Goal: Task Accomplishment & Management: Complete application form

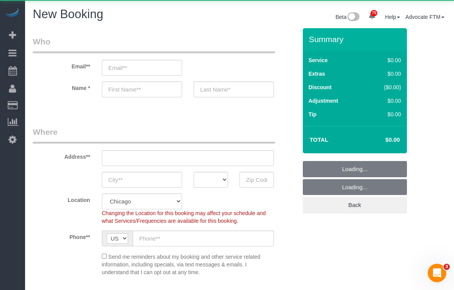
select select "object:2122"
select select "512"
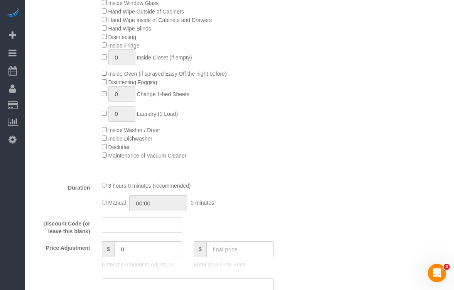
scroll to position [232, 0]
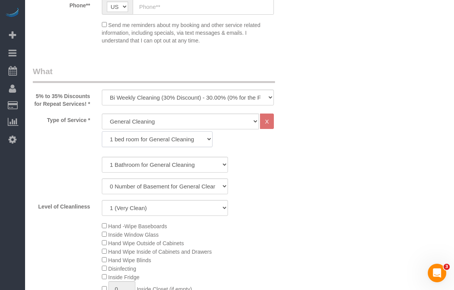
click at [123, 144] on select "1 bed room for General Cleaning 2 bed room for General Cleaning 3 bed room for …" at bounding box center [157, 139] width 111 height 16
click at [65, 136] on div "Type of Service * General Cleaning Deep Cleaning Move-in / Move-out Cleaning CO…" at bounding box center [165, 131] width 276 height 37
click at [158, 129] on select "General Cleaning Deep Cleaning Move-in / Move-out Cleaning COUNTS Cleaning" at bounding box center [180, 121] width 157 height 16
click at [128, 94] on select "One Time Cleaning Weekly Cleaning (35% Discount) - 35.00% (0% for the First Boo…" at bounding box center [188, 98] width 172 height 16
select select "object:2123"
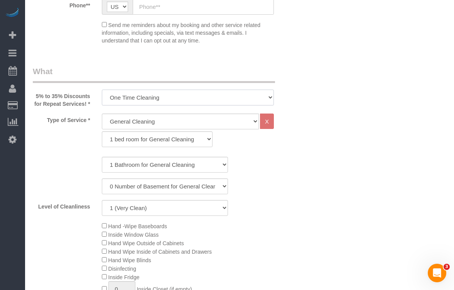
click at [102, 90] on select "One Time Cleaning Weekly Cleaning (35% Discount) - 35.00% (0% for the First Boo…" at bounding box center [188, 98] width 172 height 16
click at [142, 151] on div "General Cleaning Deep Cleaning Move-in / Move-out Cleaning COUNTS Cleaning X 1 …" at bounding box center [188, 131] width 184 height 37
click at [141, 147] on select "1 bed room for General Cleaning 2 bed room for General Cleaning 3 bed room for …" at bounding box center [157, 139] width 111 height 16
select select "290"
click at [102, 139] on select "1 bed room for General Cleaning 2 bed room for General Cleaning 3 bed room for …" at bounding box center [157, 139] width 111 height 16
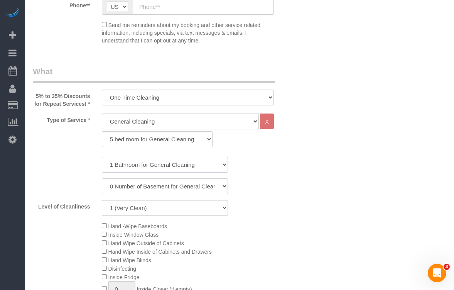
click at [136, 169] on select "1 Bathroom for General Cleaning 2 Bathroom for General Cleanings 3 Bathroom for…" at bounding box center [165, 165] width 126 height 16
select select "4"
click at [102, 164] on select "1 Bathroom for General Cleaning 2 Bathroom for General Cleanings 3 Bathroom for…" at bounding box center [165, 165] width 126 height 16
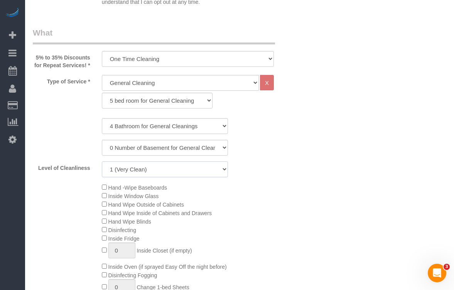
click at [118, 173] on select "1 (Very Clean) 2 3 4 5 (Average Condition) 6 7 8 9 10 (Extremely Dirty)" at bounding box center [165, 169] width 126 height 16
drag, startPoint x: 131, startPoint y: 176, endPoint x: 130, endPoint y: 185, distance: 8.2
click at [131, 176] on select "1 (Very Clean) 2 3 4 5 (Average Condition) 6 7 8 9 10 (Extremely Dirty)" at bounding box center [165, 169] width 126 height 16
select select "10"
click at [102, 169] on select "1 (Very Clean) 2 3 4 5 (Average Condition) 6 7 8 9 10 (Extremely Dirty)" at bounding box center [165, 169] width 126 height 16
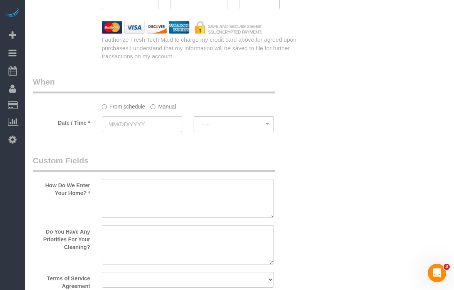
scroll to position [636, 0]
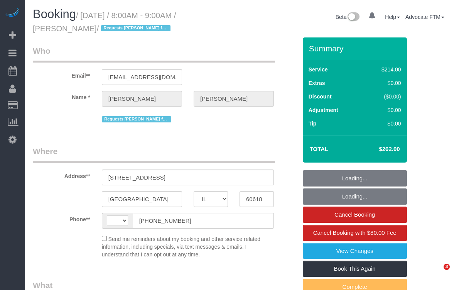
select select "IL"
select select "512"
select select "5"
select select "string:US"
select select "object:967"
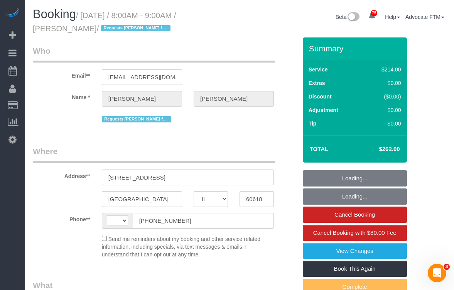
select select "number:1"
select select "number:65"
select select "number:139"
select select "number:106"
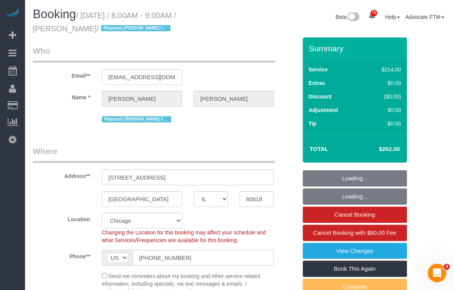
select select "object:1286"
select select "spot1"
select select "5"
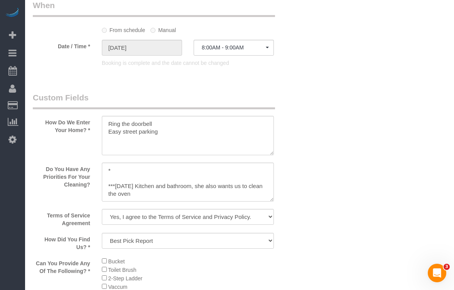
scroll to position [965, 0]
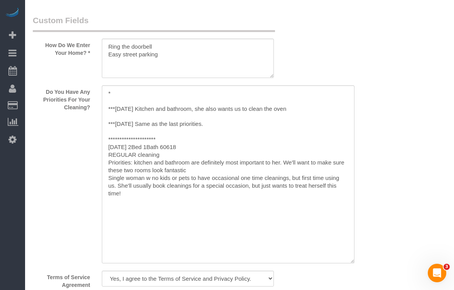
drag, startPoint x: 271, startPoint y: 124, endPoint x: 351, endPoint y: 255, distance: 154.4
click at [355, 263] on textarea at bounding box center [228, 174] width 253 height 178
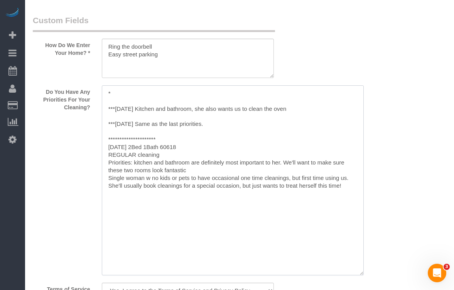
click at [123, 94] on textarea at bounding box center [233, 180] width 262 height 190
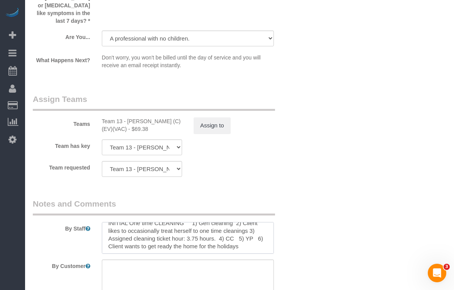
scroll to position [8, 0]
click at [182, 224] on textarea at bounding box center [188, 238] width 172 height 32
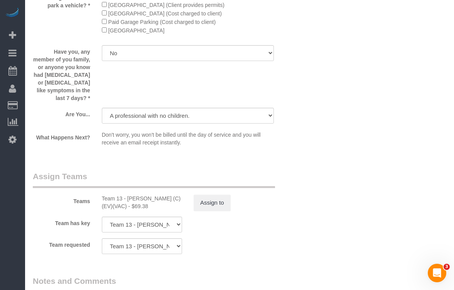
scroll to position [1621, 0]
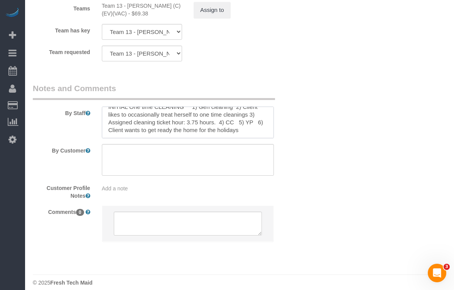
click at [183, 120] on textarea at bounding box center [188, 123] width 172 height 32
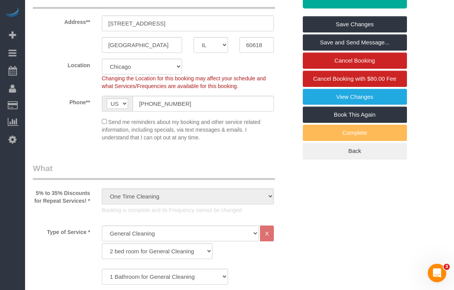
scroll to position [0, 0]
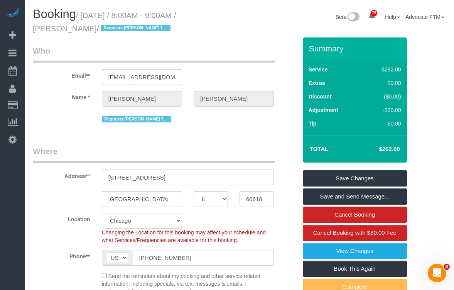
drag, startPoint x: 383, startPoint y: 147, endPoint x: 401, endPoint y: 149, distance: 19.1
click at [401, 149] on td "$262.00" at bounding box center [378, 148] width 50 height 19
copy h4 "262.00"
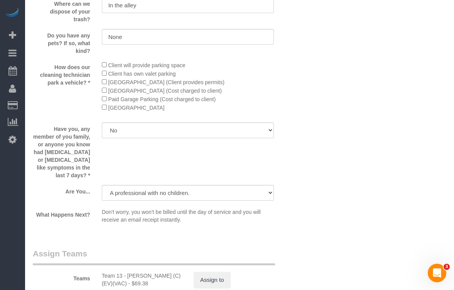
scroll to position [1583, 0]
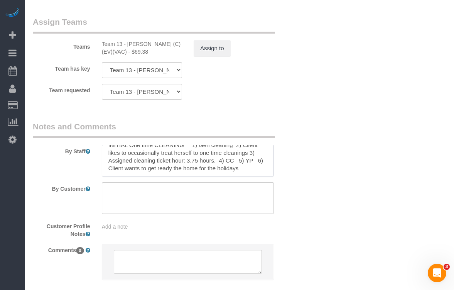
drag, startPoint x: 250, startPoint y: 152, endPoint x: 243, endPoint y: 153, distance: 6.7
click at [243, 153] on textarea at bounding box center [188, 161] width 172 height 32
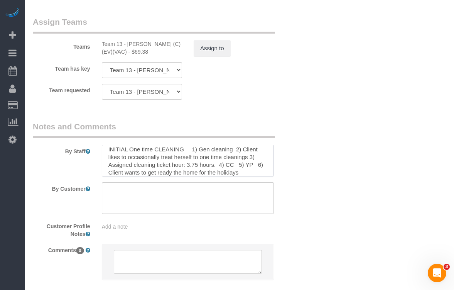
scroll to position [8, 0]
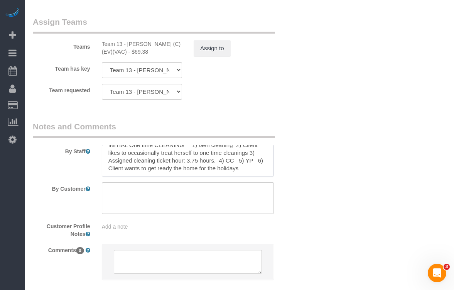
drag, startPoint x: 237, startPoint y: 160, endPoint x: 78, endPoint y: 163, distance: 159.1
click at [78, 163] on div "By Staff" at bounding box center [165, 149] width 276 height 56
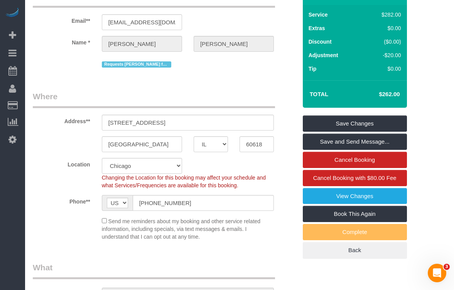
scroll to position [47, 0]
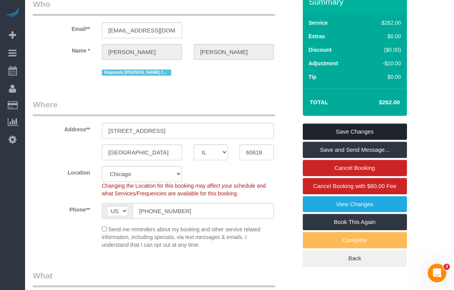
type textarea "INITIAL One time CLEANING 1) Gen cleaning 2) Client likes to occasionally treat…"
click at [345, 134] on link "Save Changes" at bounding box center [355, 132] width 104 height 16
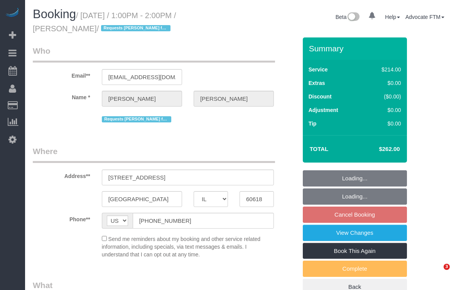
select select "IL"
select select "number:1"
select select "number:65"
select select "number:139"
select select "number:106"
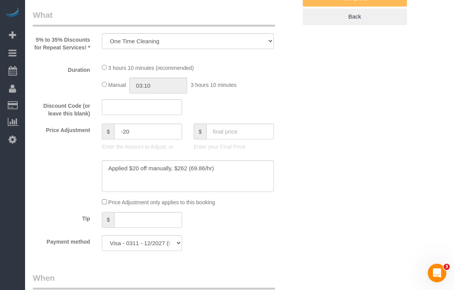
select select "512"
select select "5"
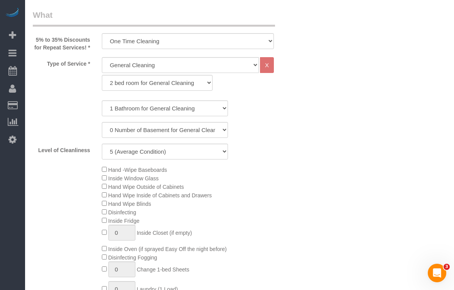
select select "object:1284"
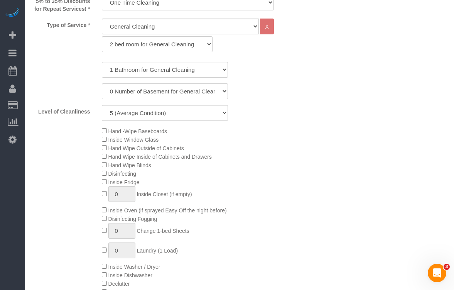
scroll to position [307, 0]
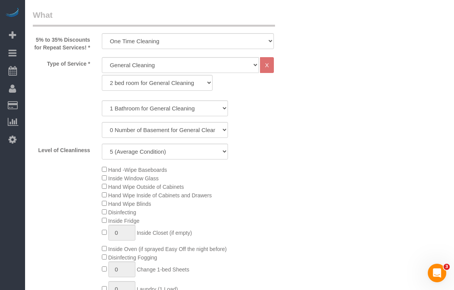
select select "5"
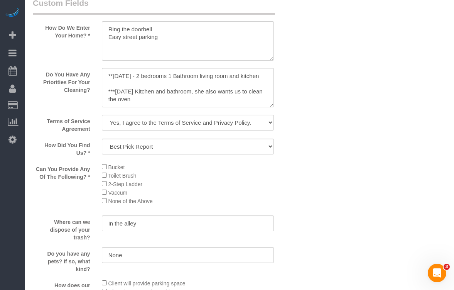
scroll to position [1042, 0]
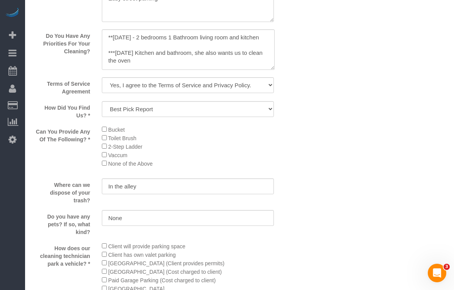
drag, startPoint x: 271, startPoint y: 76, endPoint x: 305, endPoint y: 115, distance: 52.5
click at [275, 70] on textarea at bounding box center [188, 49] width 173 height 41
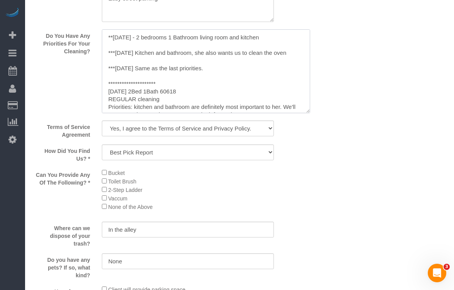
click at [257, 56] on textarea at bounding box center [206, 71] width 208 height 84
drag, startPoint x: 270, startPoint y: 48, endPoint x: 136, endPoint y: 49, distance: 133.9
click at [136, 49] on textarea at bounding box center [206, 71] width 208 height 84
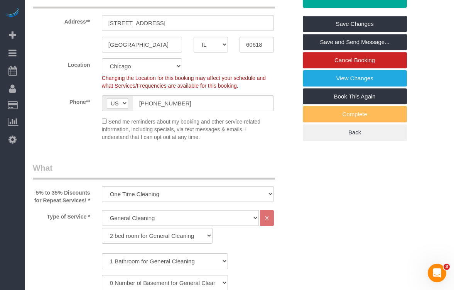
scroll to position [232, 0]
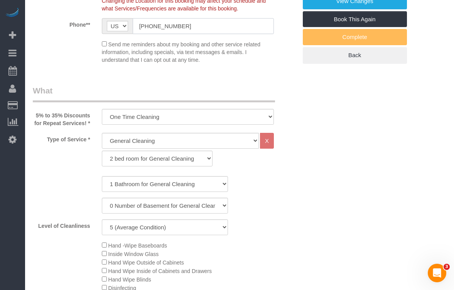
drag, startPoint x: 195, startPoint y: 27, endPoint x: 0, endPoint y: 30, distance: 194.2
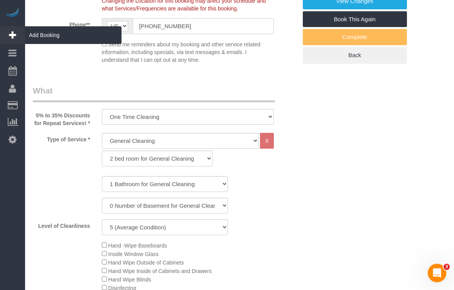
click at [80, 26] on div "Phone** AF AL DZ AD AO AI AQ AG AR AM AW AU AT AZ BS BH BD BB BY BE BZ BJ BM BT…" at bounding box center [165, 26] width 276 height 16
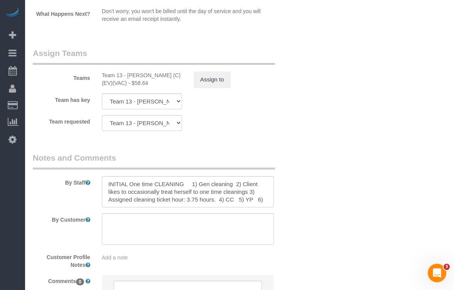
scroll to position [1505, 0]
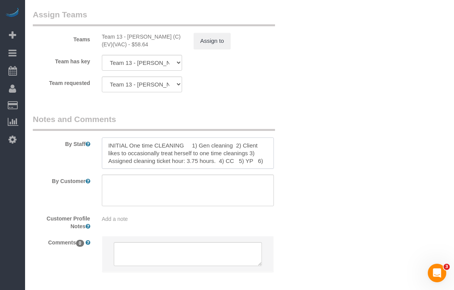
click at [218, 162] on textarea at bounding box center [188, 153] width 172 height 32
click at [252, 159] on textarea at bounding box center [188, 153] width 172 height 32
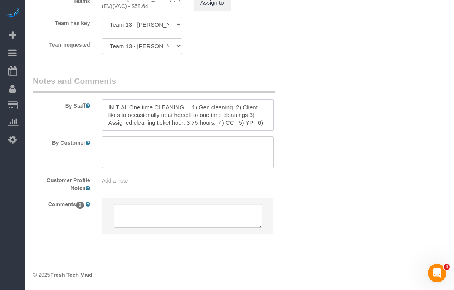
click at [208, 119] on textarea at bounding box center [188, 115] width 172 height 32
click at [268, 114] on textarea at bounding box center [188, 115] width 172 height 32
click at [247, 126] on textarea at bounding box center [188, 115] width 172 height 32
drag, startPoint x: 230, startPoint y: 122, endPoint x: 238, endPoint y: 128, distance: 10.0
click at [238, 128] on textarea at bounding box center [188, 115] width 172 height 32
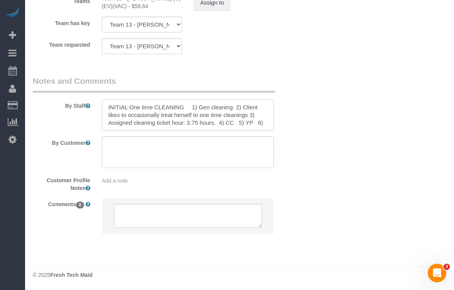
paste textarea "Client perceived Value: ST"
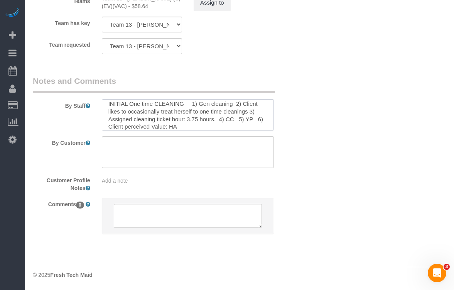
scroll to position [8, 0]
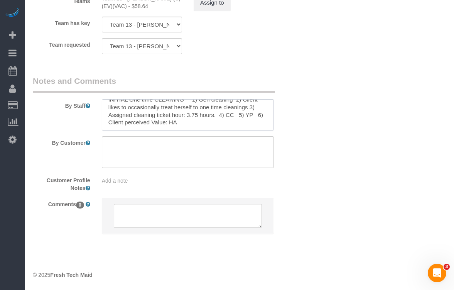
drag, startPoint x: 173, startPoint y: 127, endPoint x: 168, endPoint y: 130, distance: 6.0
click at [168, 130] on textarea at bounding box center [188, 115] width 172 height 32
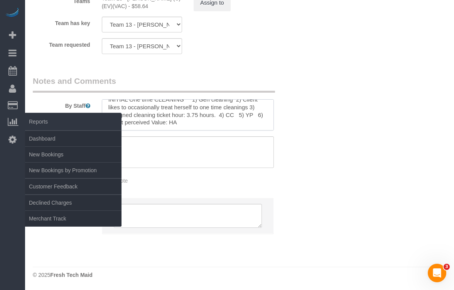
type textarea "INITIAL One time CLEANING 1) Gen cleaning 2) Client likes to occasionally treat…"
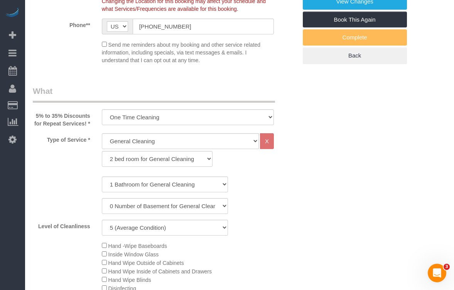
scroll to position [0, 0]
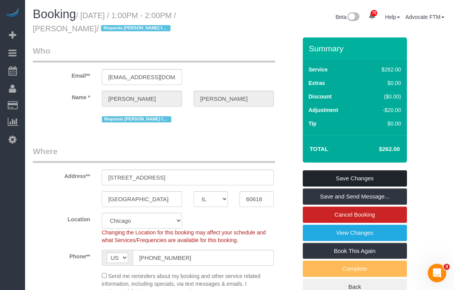
click at [350, 173] on link "Save Changes" at bounding box center [355, 178] width 104 height 16
